Goal: Manage account settings

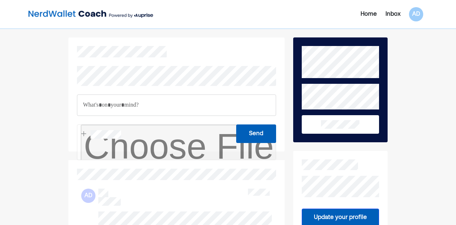
scroll to position [166, 0]
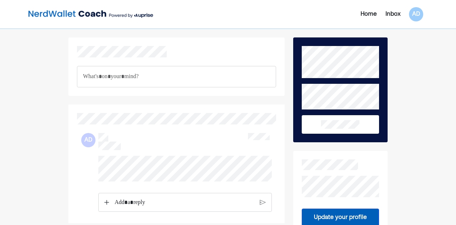
click at [395, 8] on div "Home Inbox AD" at bounding box center [362, 14] width 132 height 14
click at [392, 12] on div "Inbox" at bounding box center [392, 14] width 15 height 9
click at [392, 15] on div "Inbox" at bounding box center [392, 14] width 15 height 9
click at [364, 14] on div "Home" at bounding box center [368, 14] width 16 height 9
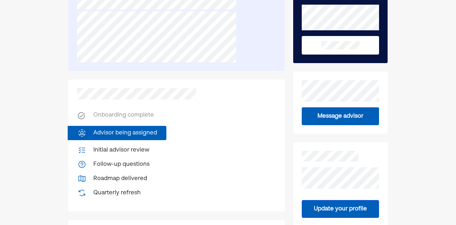
scroll to position [79, 0]
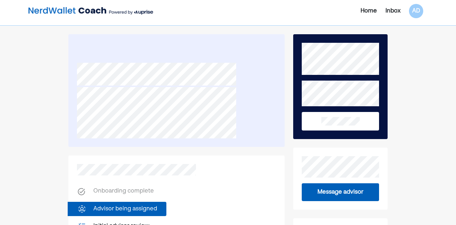
scroll to position [0, 0]
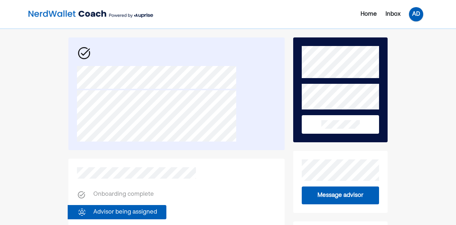
click at [420, 14] on div "AD" at bounding box center [416, 14] width 14 height 14
click at [418, 43] on div "Settings" at bounding box center [411, 44] width 23 height 9
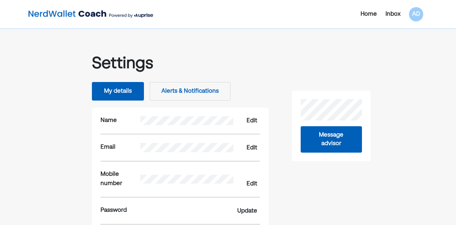
click at [176, 95] on button "Alerts & Notifications" at bounding box center [190, 91] width 81 height 19
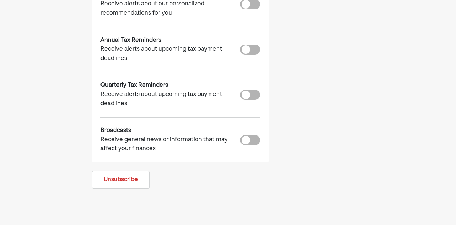
scroll to position [209, 0]
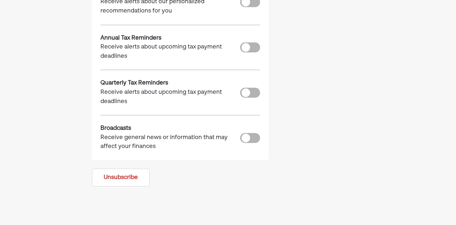
click at [75, 136] on main "Settings My details Alerts & Notifications Custom Alerts Receive unique notific…" at bounding box center [227, 36] width 319 height 415
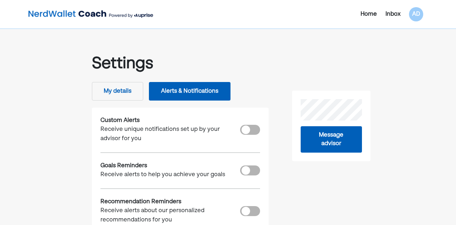
click at [365, 15] on div "Home" at bounding box center [368, 14] width 16 height 9
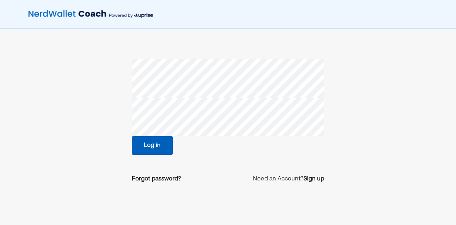
click at [147, 146] on button "Log in" at bounding box center [152, 145] width 41 height 19
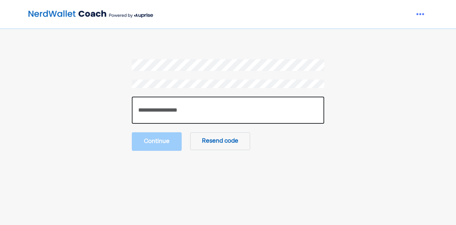
click at [151, 108] on input "number" at bounding box center [228, 110] width 192 height 27
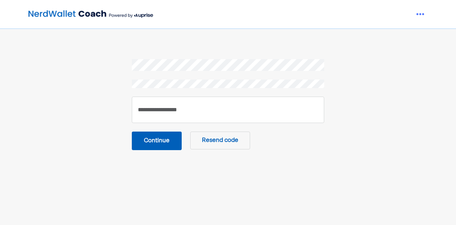
click at [162, 141] on button "Continue" at bounding box center [157, 140] width 50 height 19
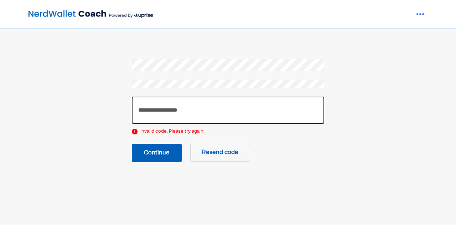
click at [139, 113] on input "******" at bounding box center [228, 110] width 192 height 27
type input "******"
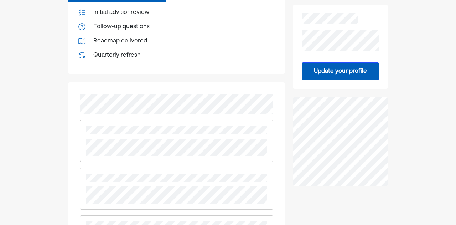
scroll to position [231, 0]
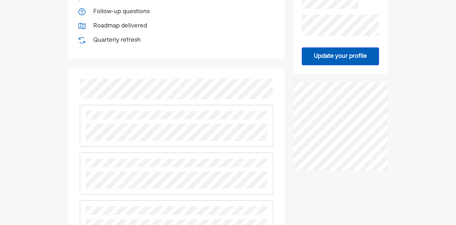
click at [319, 53] on button "Update your profile" at bounding box center [340, 56] width 77 height 18
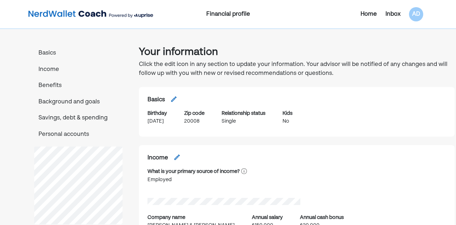
click at [42, 51] on p "Basics" at bounding box center [78, 53] width 88 height 9
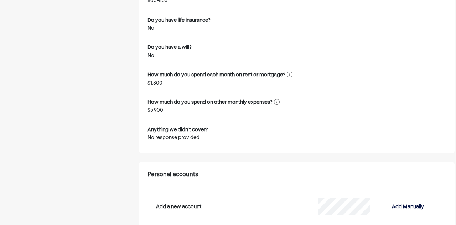
scroll to position [889, 0]
click at [133, 101] on div "Your information Click the edit icon in any section to update your information.…" at bounding box center [296, 227] width 337 height 2157
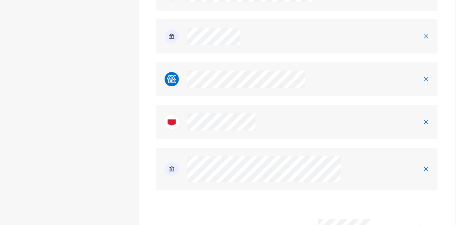
scroll to position [1877, 0]
drag, startPoint x: 111, startPoint y: 89, endPoint x: 94, endPoint y: 88, distance: 17.2
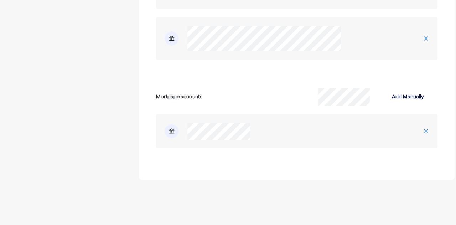
scroll to position [2006, 0]
